Goal: Task Accomplishment & Management: Manage account settings

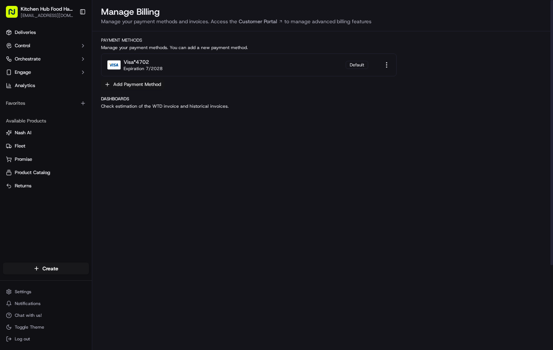
click at [108, 83] on button "Add Payment Method" at bounding box center [133, 84] width 64 height 10
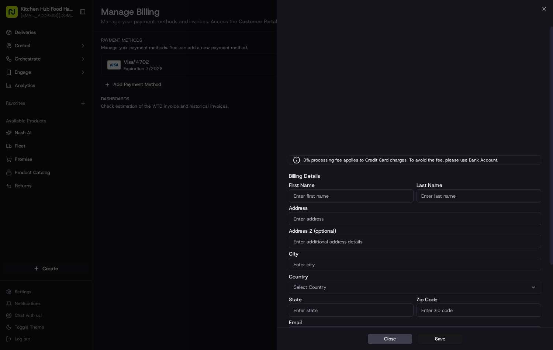
scroll to position [35, 0]
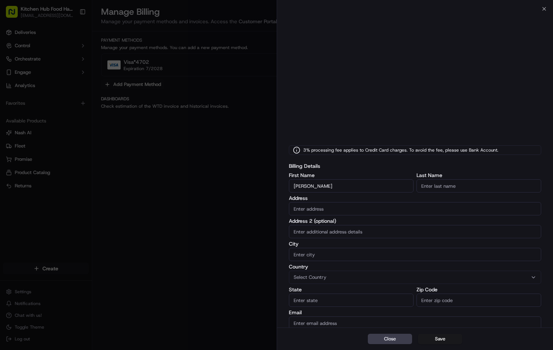
type input "[PERSON_NAME]"
type input "Nishikawa"
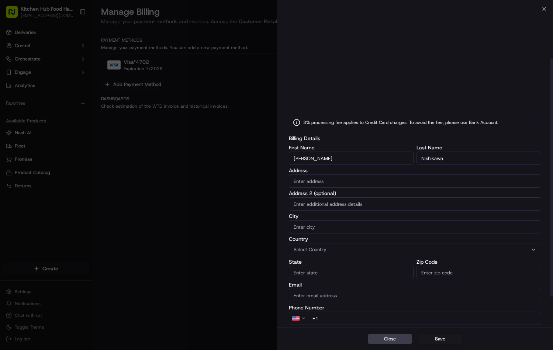
scroll to position [69, 0]
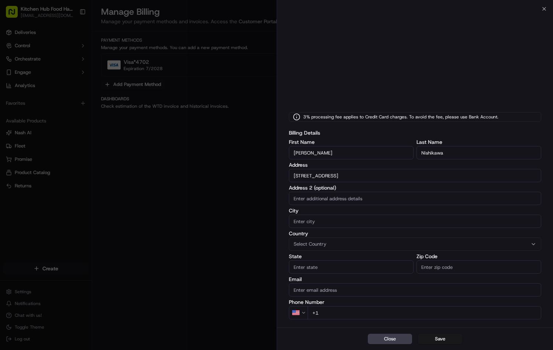
type input "[STREET_ADDRESS]"
type input "Suite 201"
type input "Toronto"
click at [326, 244] on span "Select Country" at bounding box center [310, 244] width 33 height 7
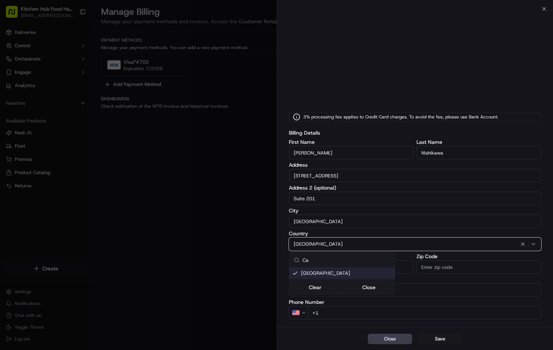
type input "Ca"
click at [323, 274] on span "Canada" at bounding box center [346, 273] width 91 height 7
click at [328, 271] on span "Canada" at bounding box center [346, 273] width 91 height 7
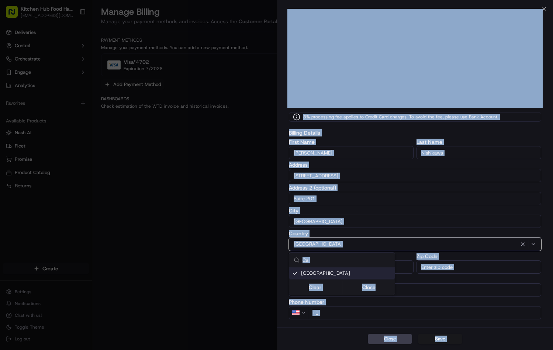
click at [374, 295] on div at bounding box center [276, 175] width 553 height 350
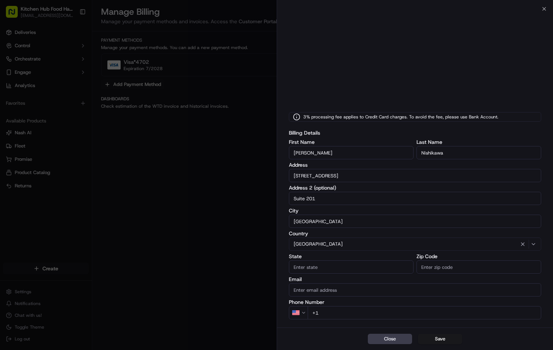
click at [329, 265] on input "State" at bounding box center [351, 267] width 125 height 13
type input "Ontario"
type input "M6H 2W3"
type input "mick@kitchenhub.com"
type input "+41 6"
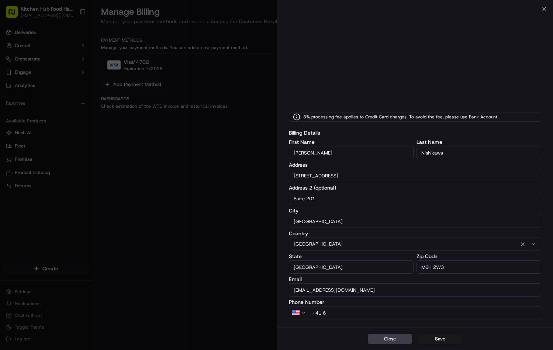
select select "CH"
type input "+4"
select select
type input "+1"
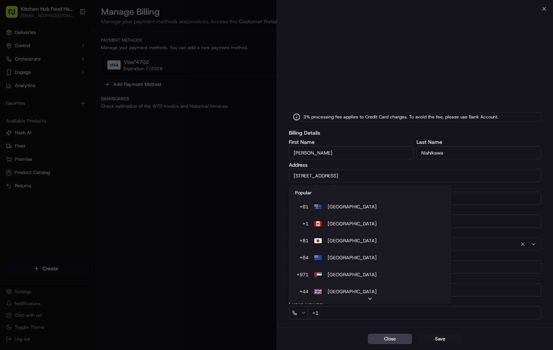
click at [302, 312] on icon "button" at bounding box center [303, 312] width 5 height 5
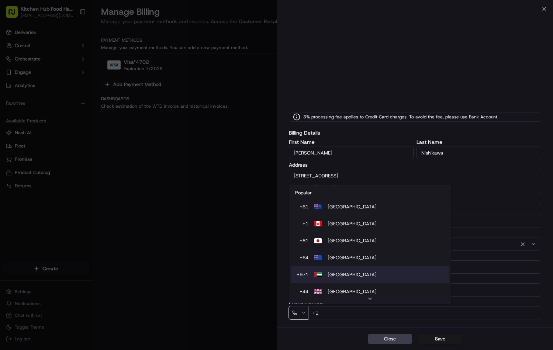
select select "CA"
select select "US"
type input "+1"
select select "CA"
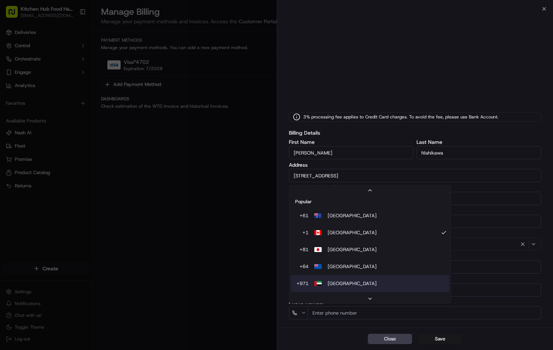
scroll to position [23, 0]
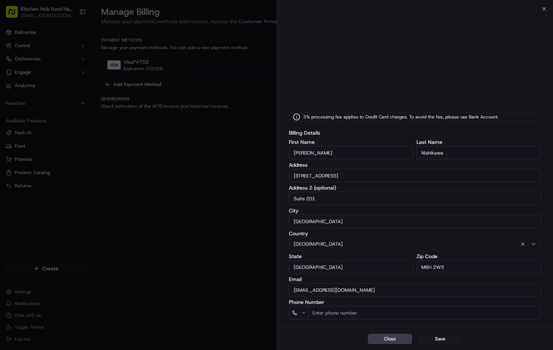
type input "+4"
select select "CH"
type input "+4"
select select "CA"
type input "+1 416 878 1079"
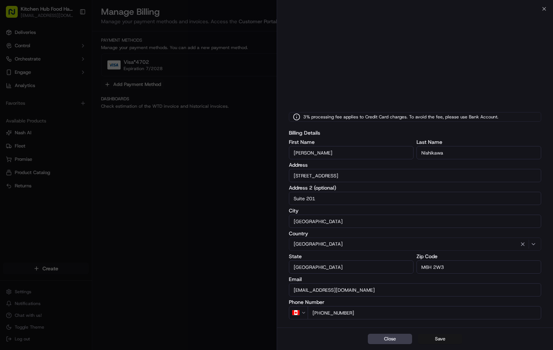
click at [440, 339] on button "Save" at bounding box center [440, 339] width 44 height 10
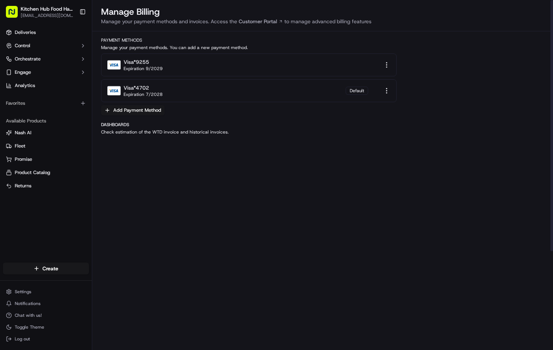
click at [386, 67] on html "Kitchen Hub Food Hall - Support Office [EMAIL_ADDRESS][DOMAIN_NAME] Toggle Side…" at bounding box center [276, 175] width 553 height 350
click at [390, 75] on div "Make as default" at bounding box center [386, 77] width 49 height 11
click at [387, 92] on html "Kitchen Hub Food Hall - Support Office [EMAIL_ADDRESS][DOMAIN_NAME] Toggle Side…" at bounding box center [276, 175] width 553 height 350
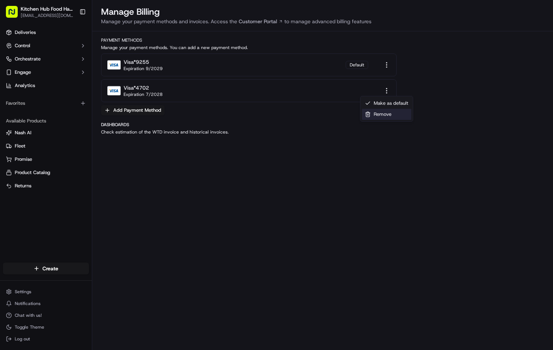
click at [385, 113] on div "Remove" at bounding box center [386, 114] width 49 height 11
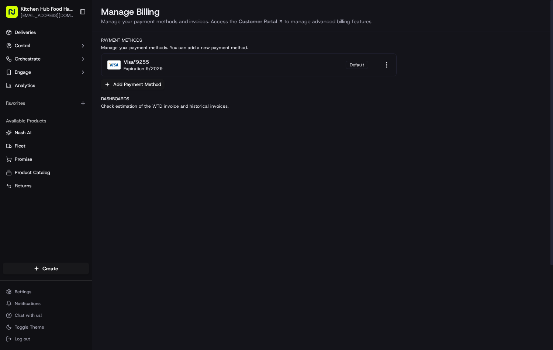
click at [62, 10] on span "Kitchen Hub Food Hall - Support Office" at bounding box center [47, 8] width 53 height 7
click at [25, 337] on span "Log out" at bounding box center [22, 339] width 15 height 6
